Goal: Information Seeking & Learning: Learn about a topic

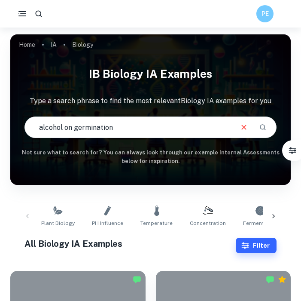
click at [58, 123] on input "alcohol on germination" at bounding box center [129, 127] width 208 height 24
drag, startPoint x: 61, startPoint y: 124, endPoint x: 35, endPoint y: 129, distance: 26.6
click at [35, 129] on input "alcohol on germination" at bounding box center [129, 127] width 208 height 24
type input "caffienel on germination"
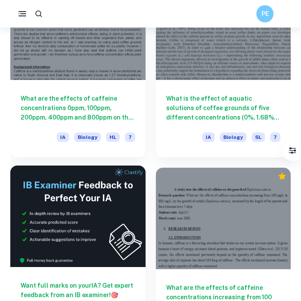
scroll to position [264, 0]
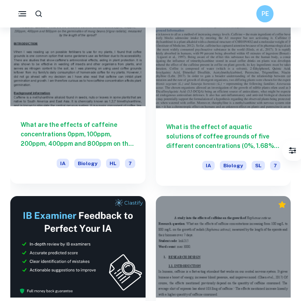
click at [56, 128] on h6 "What are the effects of caffeine concentrations 0ppm, 100ppm, 200ppm, 400ppm an…" at bounding box center [78, 134] width 115 height 28
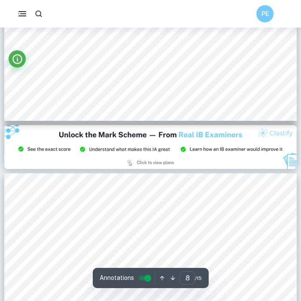
scroll to position [3354, 0]
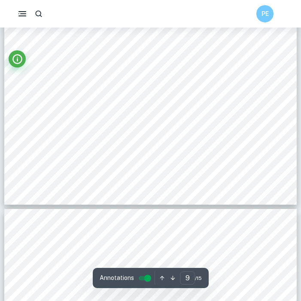
type input "10"
